Goal: Information Seeking & Learning: Find specific fact

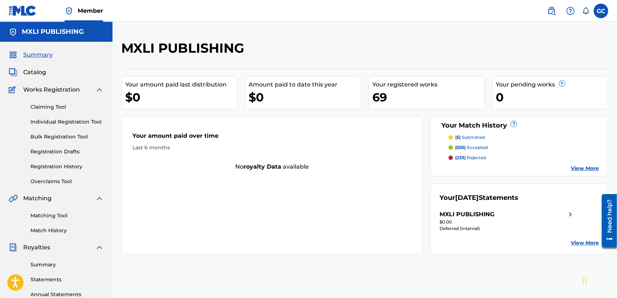
click at [57, 213] on link "Matching Tool" at bounding box center [66, 216] width 73 height 8
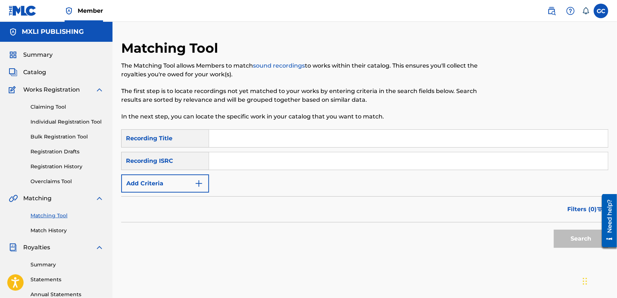
click at [253, 145] on input "Search Form" at bounding box center [408, 138] width 399 height 17
click at [169, 181] on button "Add Criteria" at bounding box center [165, 183] width 88 height 18
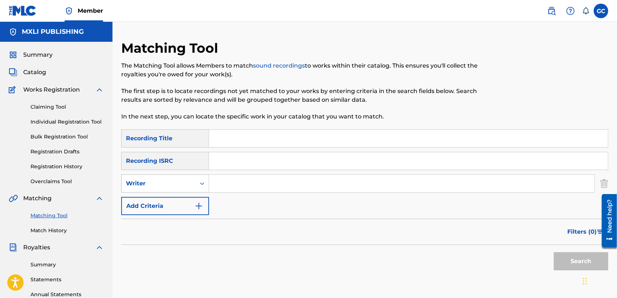
click at [171, 181] on div "Writer" at bounding box center [158, 183] width 65 height 9
click at [236, 182] on input "Search Form" at bounding box center [402, 183] width 386 height 17
type input "[PERSON_NAME]"
click at [562, 262] on button "Search" at bounding box center [581, 261] width 54 height 18
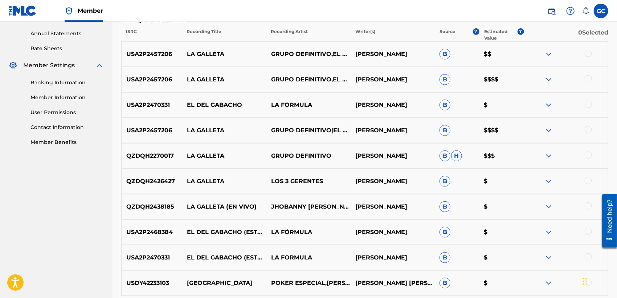
scroll to position [282, 0]
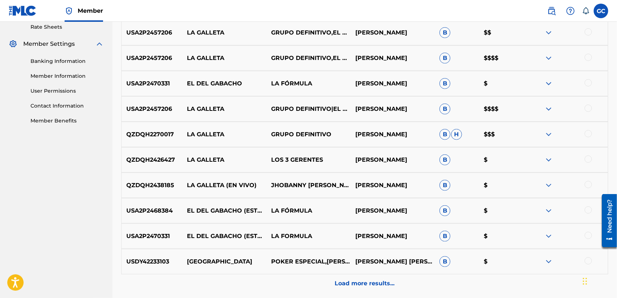
click at [368, 281] on p "Load more results..." at bounding box center [365, 283] width 60 height 9
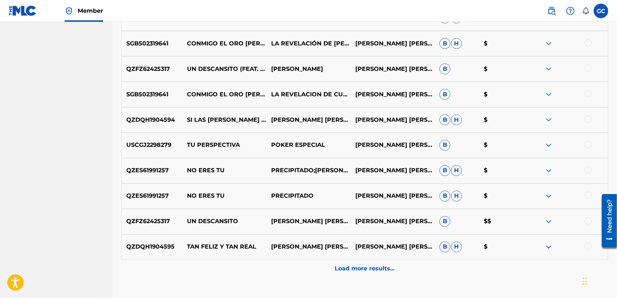
scroll to position [565, 0]
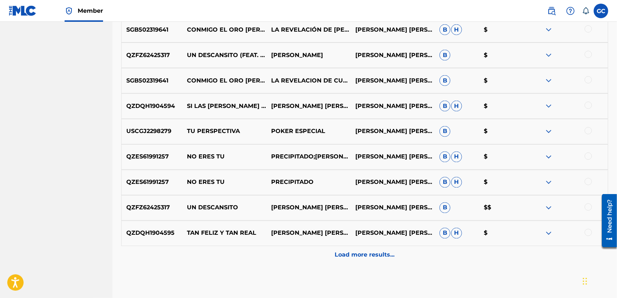
click at [382, 256] on p "Load more results..." at bounding box center [365, 255] width 60 height 9
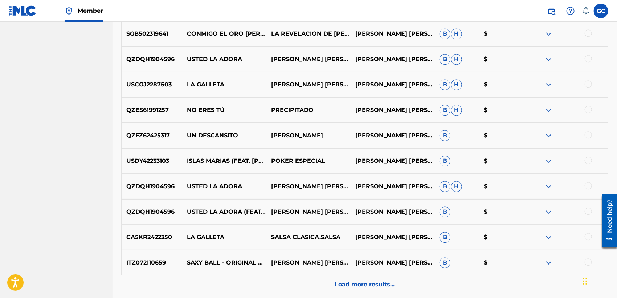
scroll to position [807, 0]
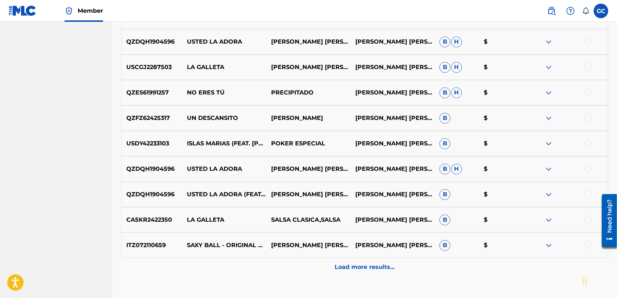
click at [340, 262] on p "Load more results..." at bounding box center [365, 266] width 60 height 9
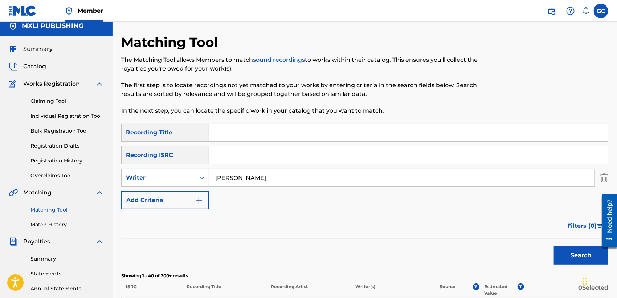
scroll to position [0, 0]
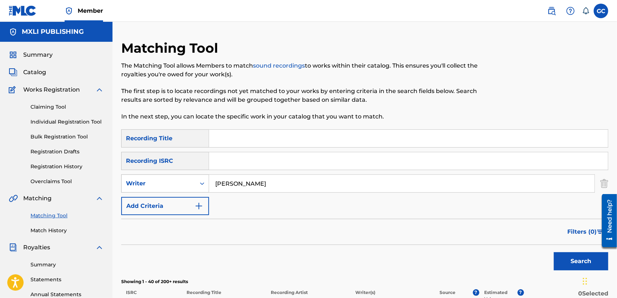
drag, startPoint x: 280, startPoint y: 182, endPoint x: 183, endPoint y: 181, distance: 97.3
click at [183, 181] on div "SearchWithCriteria45240cd5-d7e0-4448-b8d7-331b2e6241b0 Writer [PERSON_NAME]" at bounding box center [364, 183] width 487 height 18
click at [292, 140] on input "Search Form" at bounding box center [408, 138] width 399 height 17
click at [554, 252] on button "Search" at bounding box center [581, 261] width 54 height 18
click at [232, 137] on input "la tomda" at bounding box center [408, 138] width 399 height 17
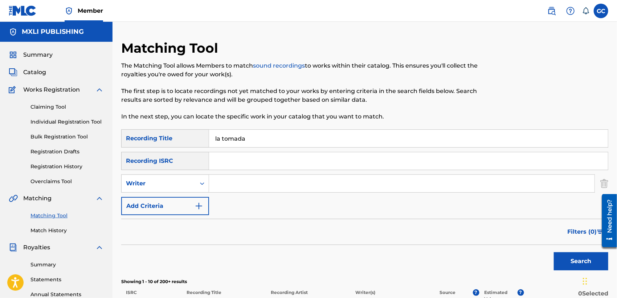
type input "la tomada"
click at [554, 252] on button "Search" at bounding box center [581, 261] width 54 height 18
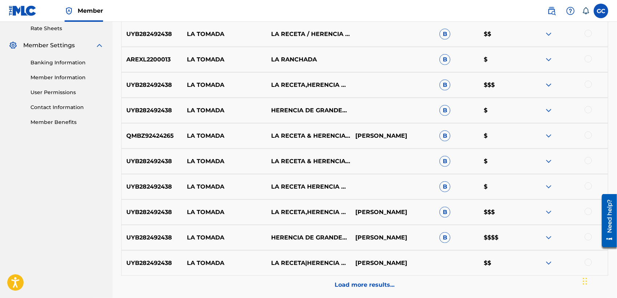
scroll to position [282, 0]
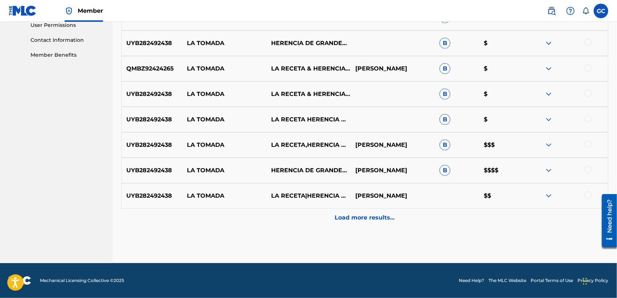
click at [372, 214] on p "Load more results..." at bounding box center [365, 217] width 60 height 9
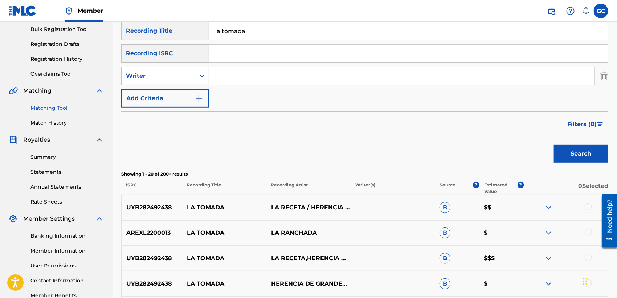
scroll to position [106, 0]
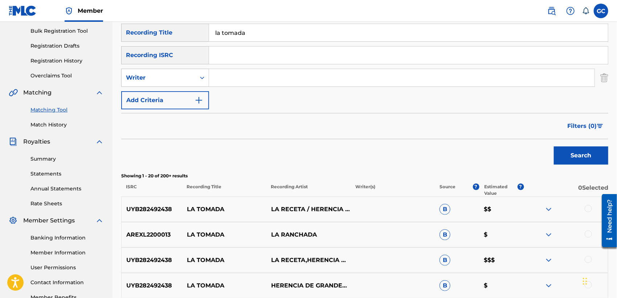
click at [583, 128] on span "Filters ( 0 )" at bounding box center [581, 126] width 29 height 9
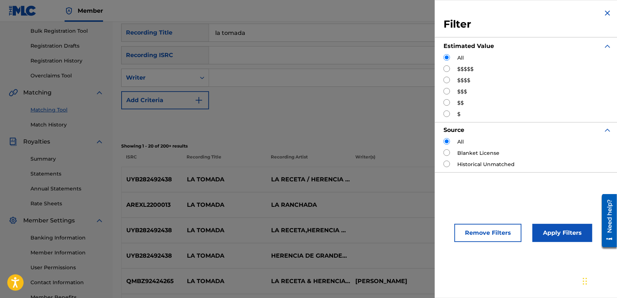
click at [317, 92] on div "SearchWithCriteriabb66bc70-dcf5-4eaf-82b2-9087372b17c4 Recording Title la tomad…" at bounding box center [364, 67] width 487 height 86
click at [330, 99] on div "SearchWithCriteriabb66bc70-dcf5-4eaf-82b2-9087372b17c4 Recording Title la tomad…" at bounding box center [364, 67] width 487 height 86
click at [546, 235] on button "Apply Filters" at bounding box center [563, 233] width 60 height 18
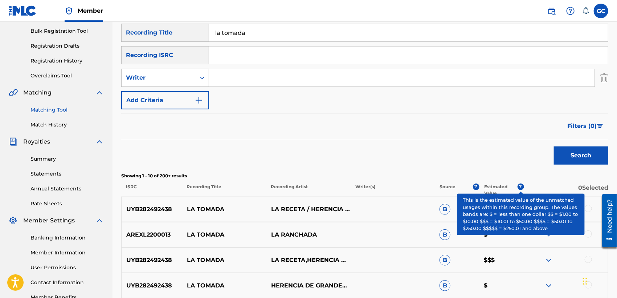
click at [521, 187] on span "?" at bounding box center [521, 186] width 7 height 7
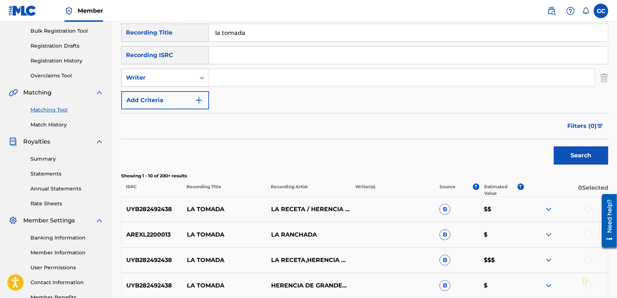
click at [472, 149] on div "Search" at bounding box center [364, 153] width 487 height 29
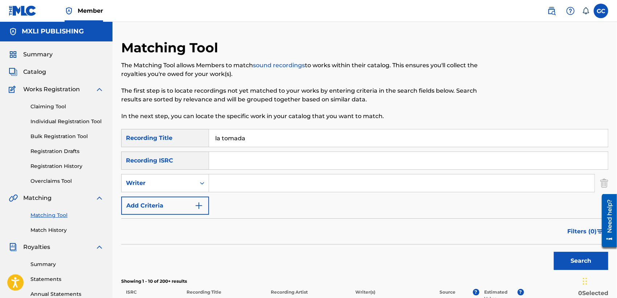
scroll to position [0, 0]
